Goal: Book appointment/travel/reservation

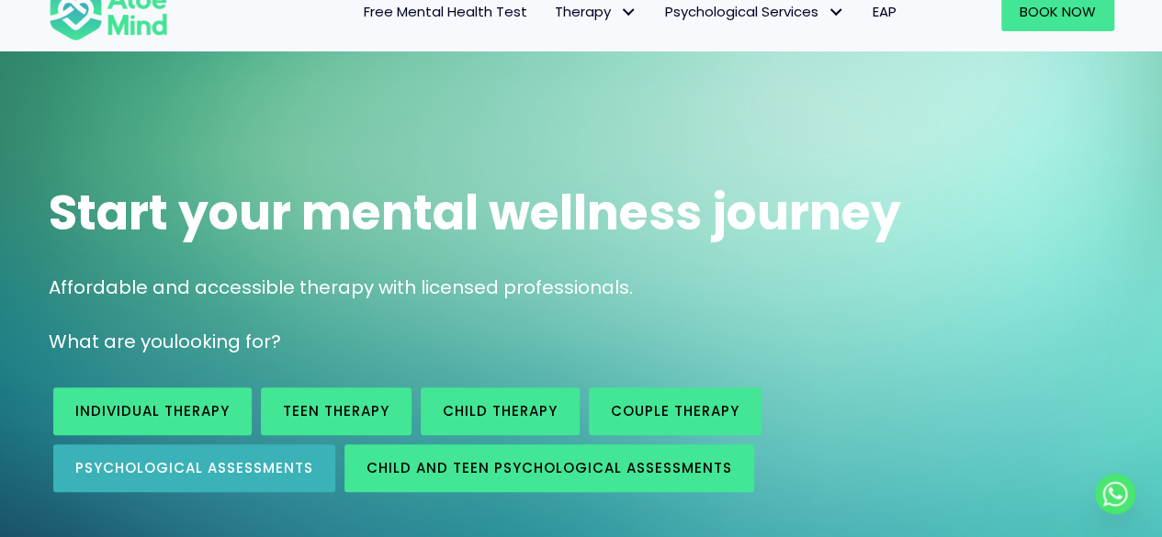
scroll to position [92, 0]
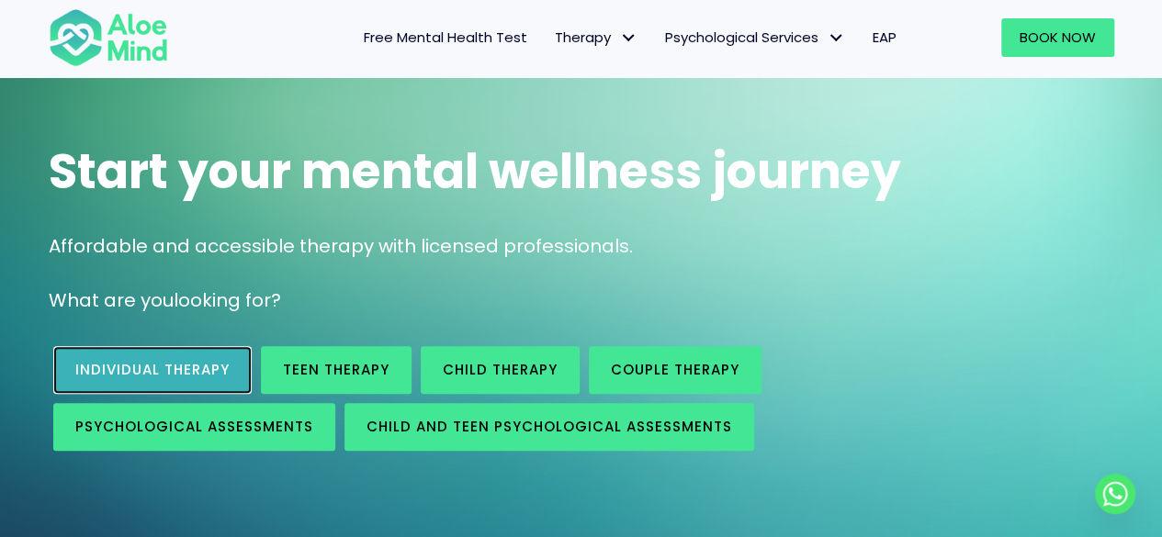
click at [163, 365] on span "Individual therapy" at bounding box center [152, 369] width 154 height 19
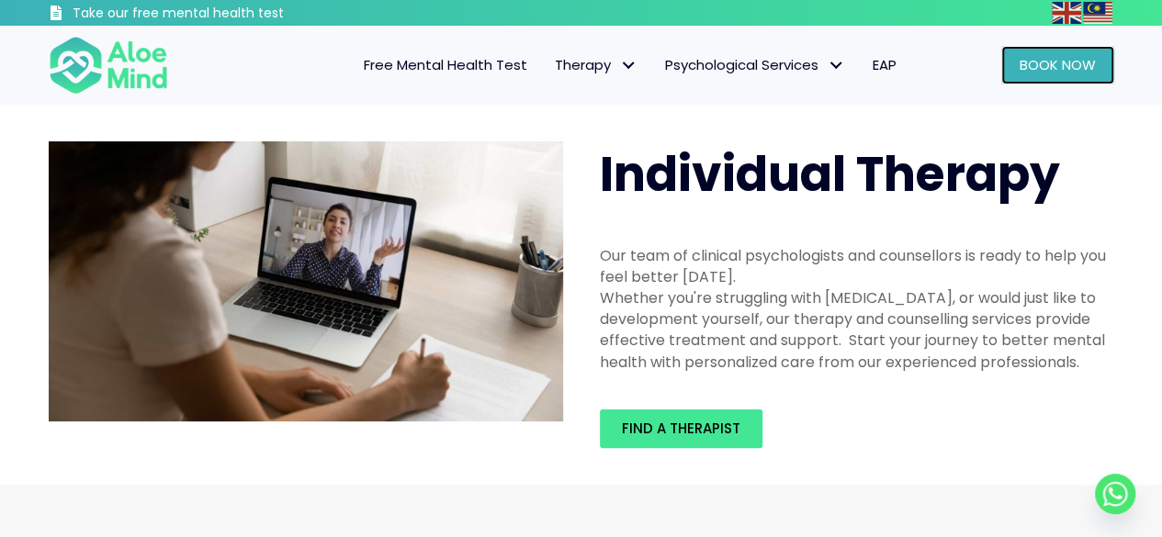
click at [1027, 83] on link "Book Now" at bounding box center [1057, 65] width 113 height 39
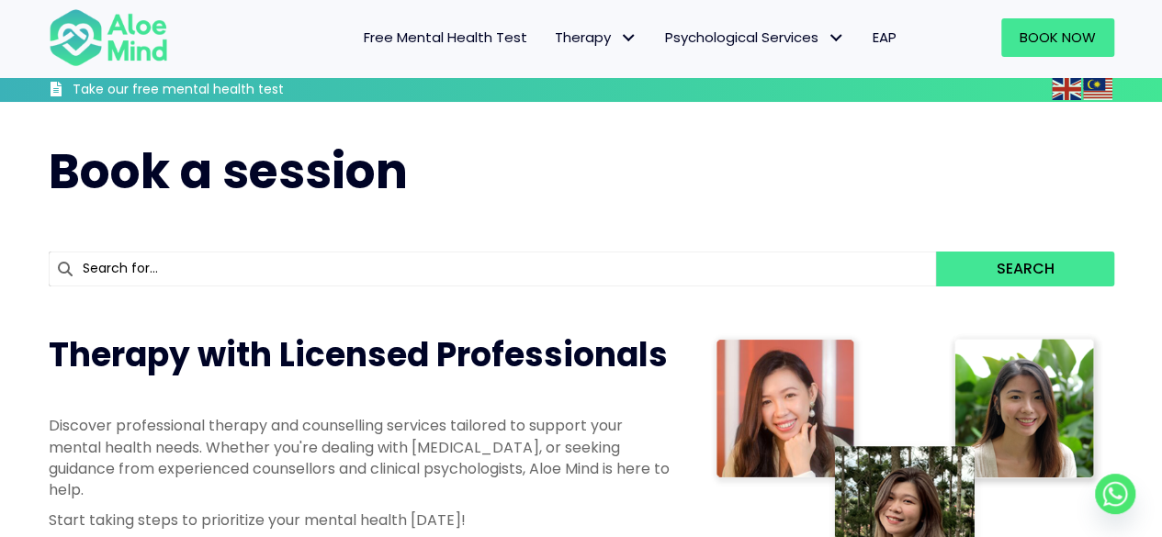
scroll to position [459, 0]
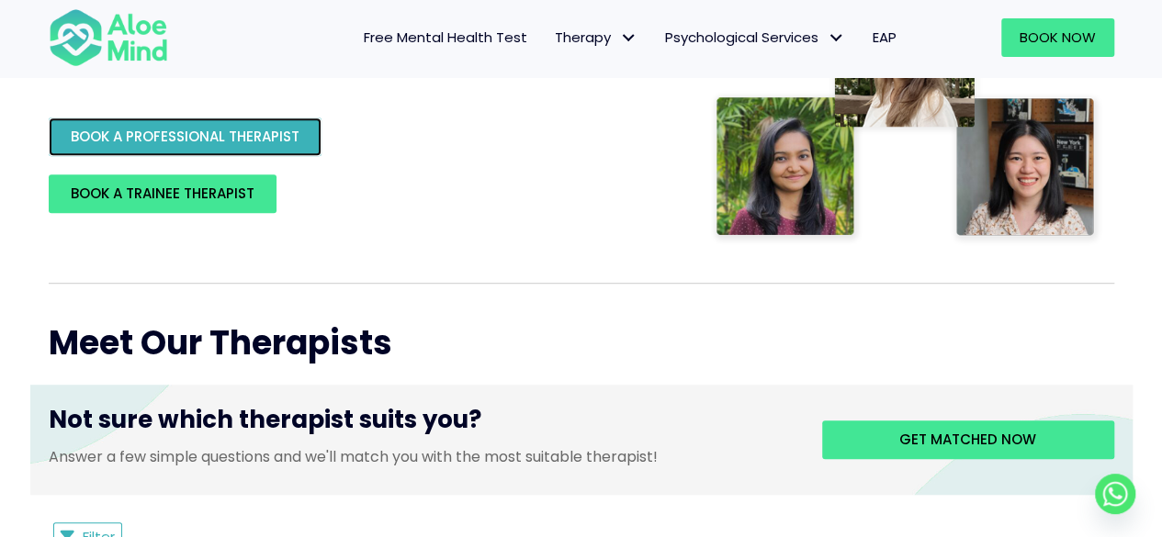
click at [178, 127] on link "BOOK A PROFESSIONAL THERAPIST" at bounding box center [185, 137] width 273 height 39
